Goal: Task Accomplishment & Management: Manage account settings

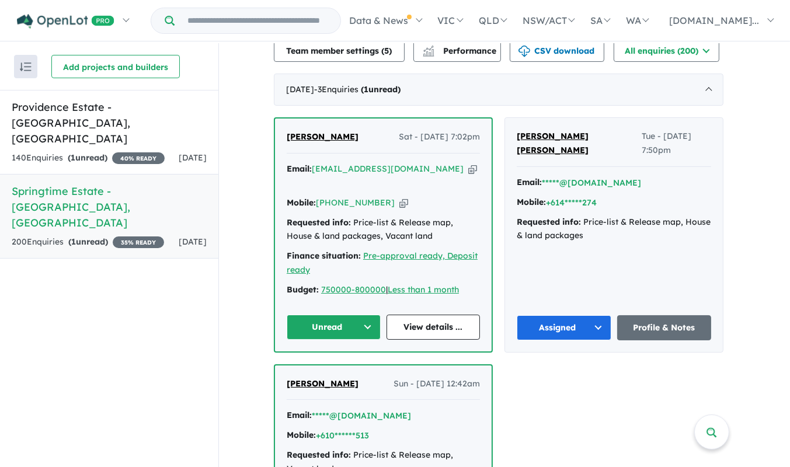
scroll to position [469, 0]
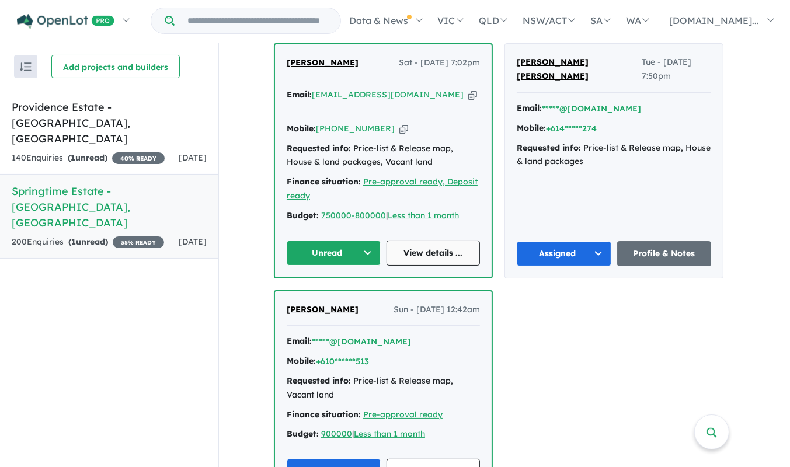
click at [418, 242] on link "View details ..." at bounding box center [433, 252] width 94 height 25
click at [104, 152] on strong "( 1 unread)" at bounding box center [88, 157] width 40 height 11
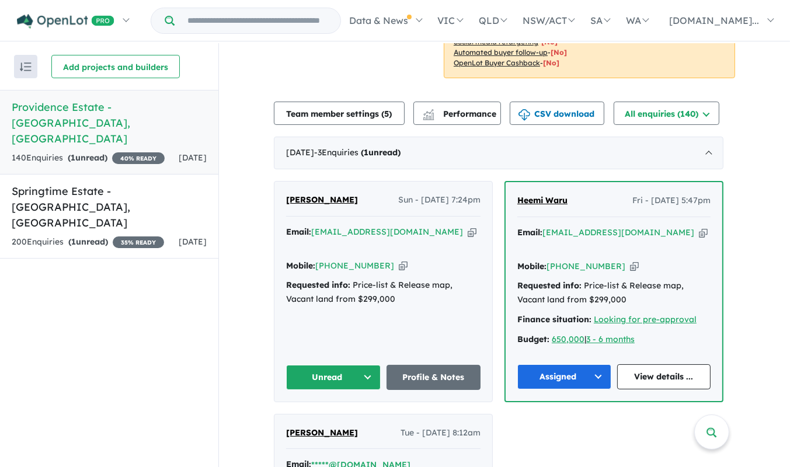
scroll to position [332, 0]
click at [431, 365] on link "Profile & Notes" at bounding box center [433, 376] width 95 height 25
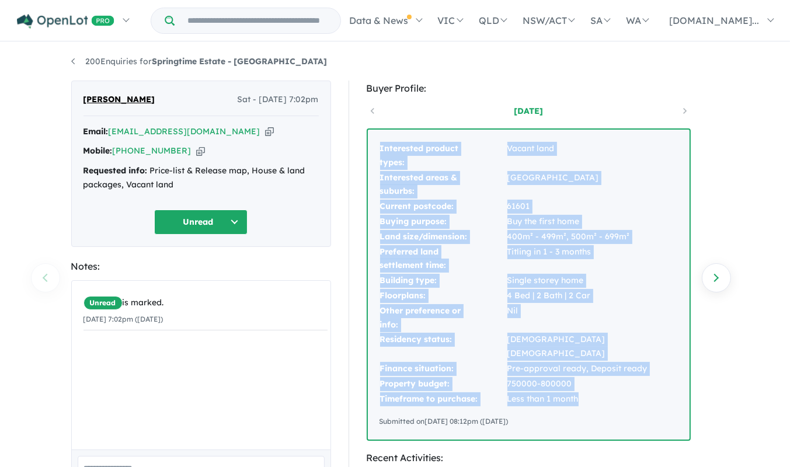
drag, startPoint x: 586, startPoint y: 382, endPoint x: 375, endPoint y: 152, distance: 312.7
click at [375, 152] on div "Interested product types: Vacant land Interested areas & suburbs: Sevillegrove …" at bounding box center [529, 285] width 322 height 310
click at [238, 218] on button "Unread" at bounding box center [200, 222] width 93 height 25
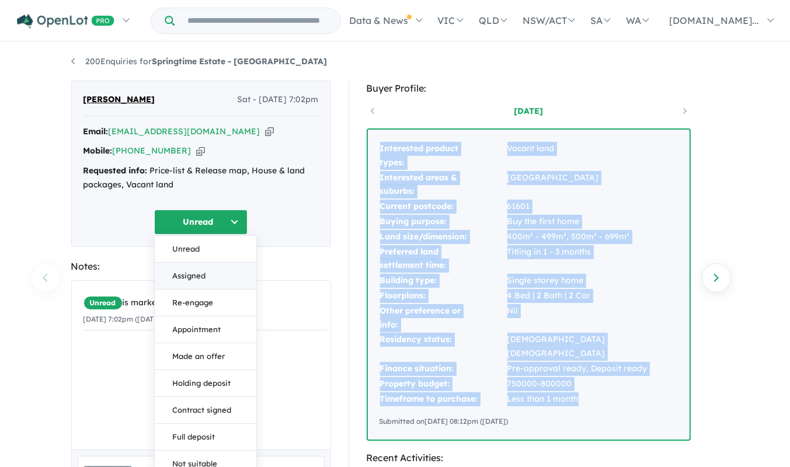
click at [217, 278] on button "Assigned" at bounding box center [206, 276] width 102 height 27
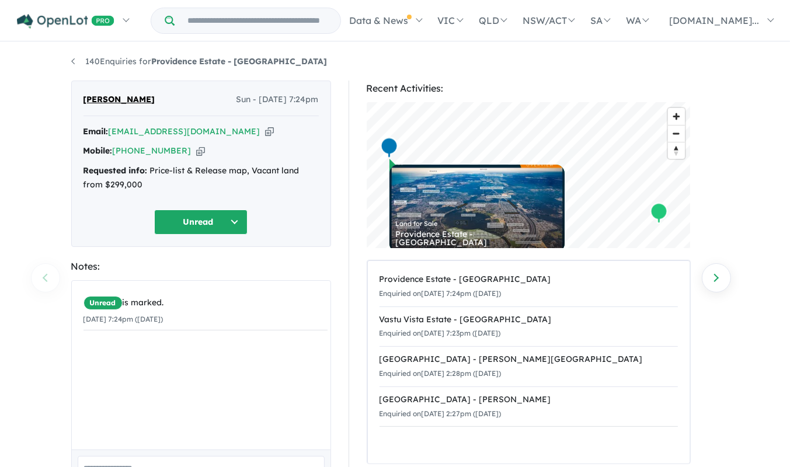
click at [265, 128] on icon "button" at bounding box center [269, 131] width 9 height 12
click at [233, 219] on button "Unread" at bounding box center [200, 222] width 93 height 25
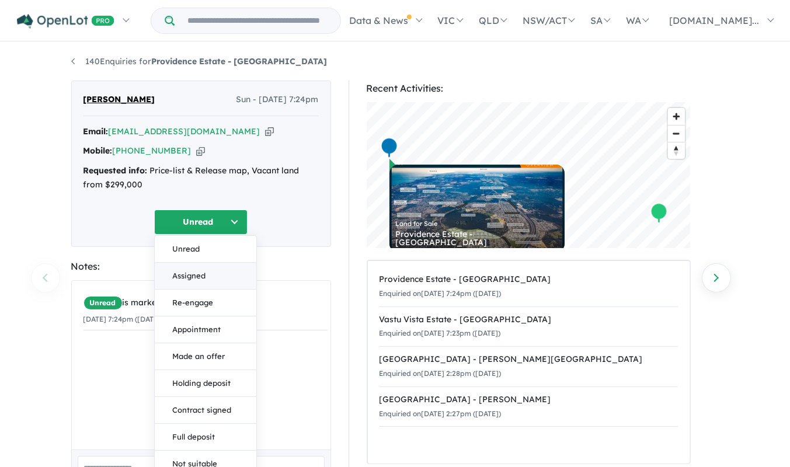
click at [207, 276] on button "Assigned" at bounding box center [206, 276] width 102 height 27
